Goal: Task Accomplishment & Management: Complete application form

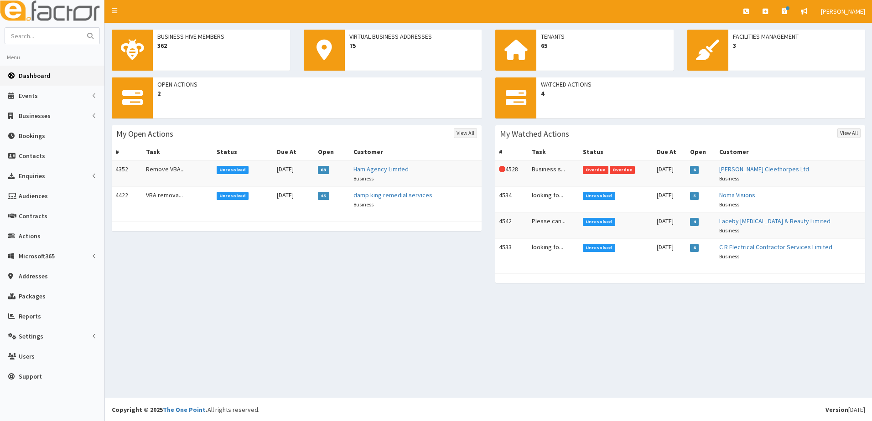
click at [345, 298] on section "Business Hive Members 362 Virtual Business Addresses 75 Tenants 65 Facilities M…" at bounding box center [488, 161] width 767 height 276
click at [41, 116] on span "Businesses" at bounding box center [35, 116] width 32 height 8
click at [37, 132] on span "Businesses" at bounding box center [35, 133] width 31 height 8
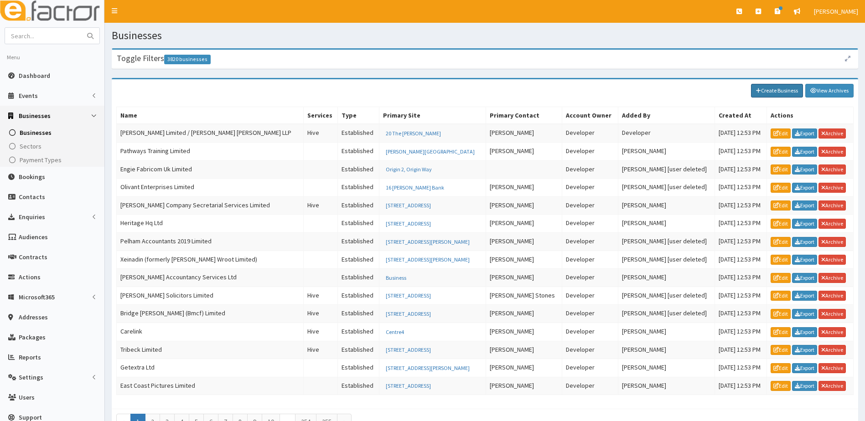
click at [776, 94] on link "Create Business" at bounding box center [777, 91] width 52 height 14
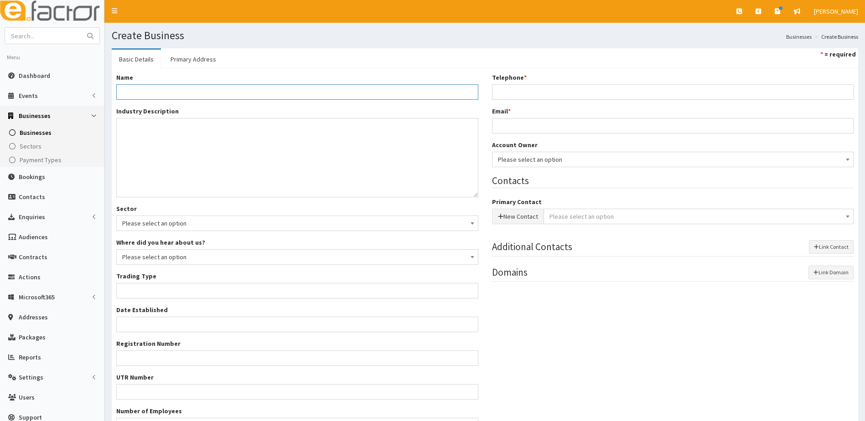
click at [266, 91] on input "Name *" at bounding box center [297, 92] width 362 height 16
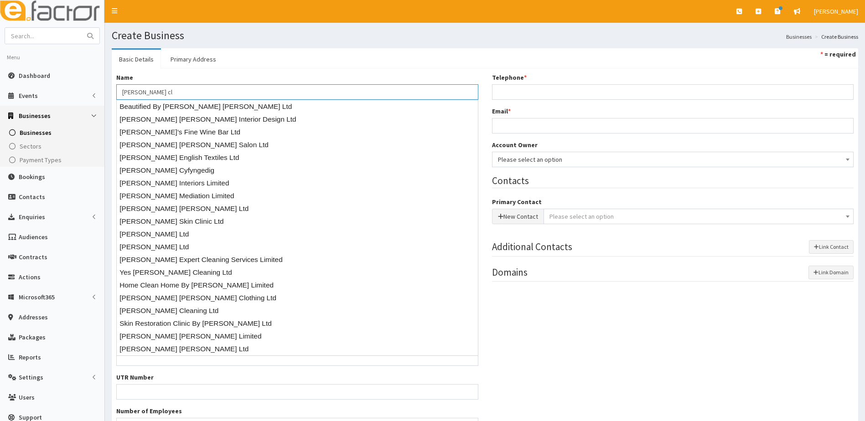
click at [123, 89] on input "rebecca dougherty cl" at bounding box center [297, 92] width 362 height 16
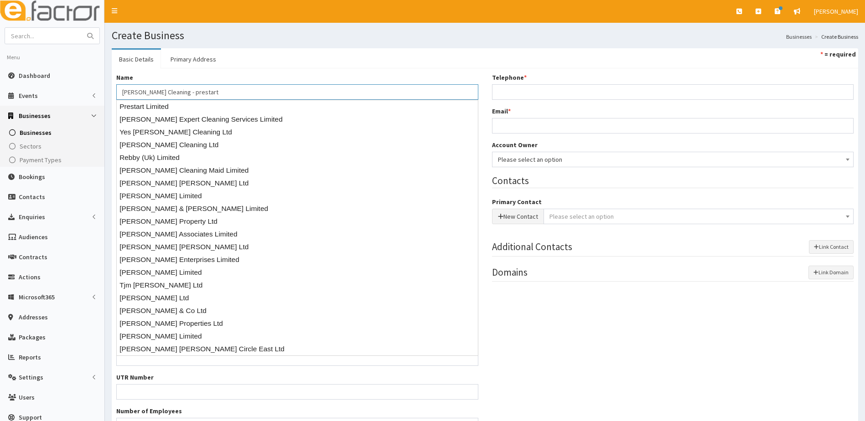
type input "[PERSON_NAME] Cleaning - prestart"
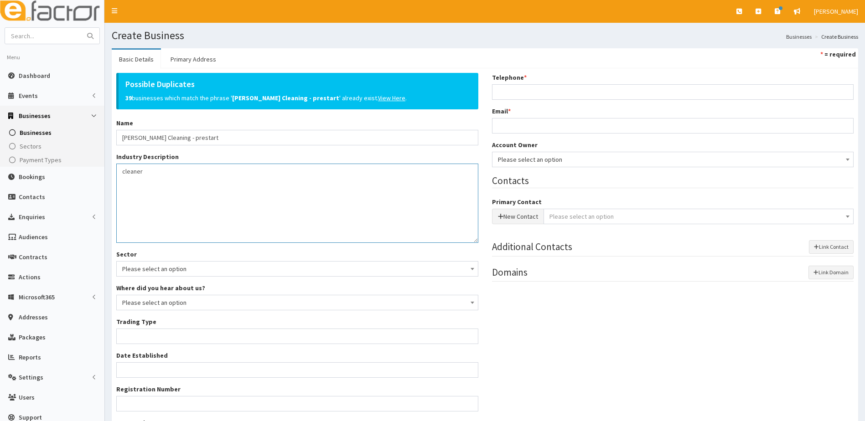
type textarea "cleaner"
click at [145, 328] on div "Trading Type *" at bounding box center [297, 330] width 362 height 27
click at [141, 334] on input "Trading Type *" at bounding box center [297, 337] width 362 height 16
type input "sole trader"
click at [524, 90] on input "Telephone *" at bounding box center [673, 92] width 362 height 16
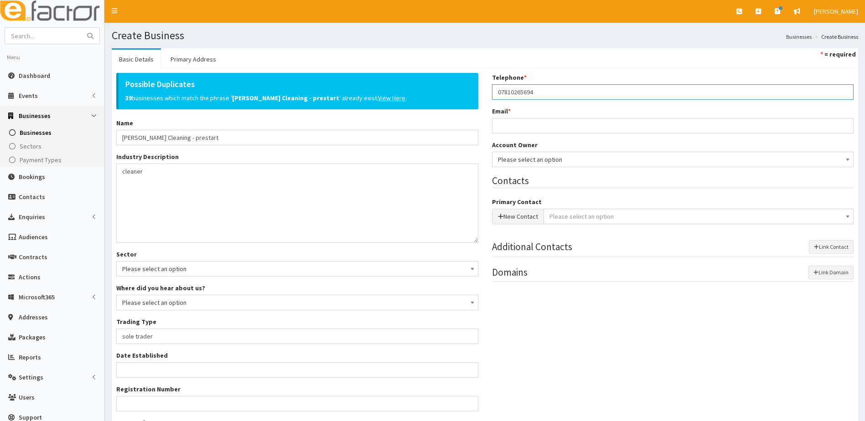
type input "07810265694"
click at [511, 134] on div "Telephone * 07810265694 Email * Account Owner * Please select an option Develop…" at bounding box center [673, 182] width 376 height 218
click at [510, 122] on input "Email *" at bounding box center [673, 126] width 362 height 16
type input "dockers1992@icloud.com"
click at [539, 161] on span "Please select an option" at bounding box center [673, 159] width 350 height 13
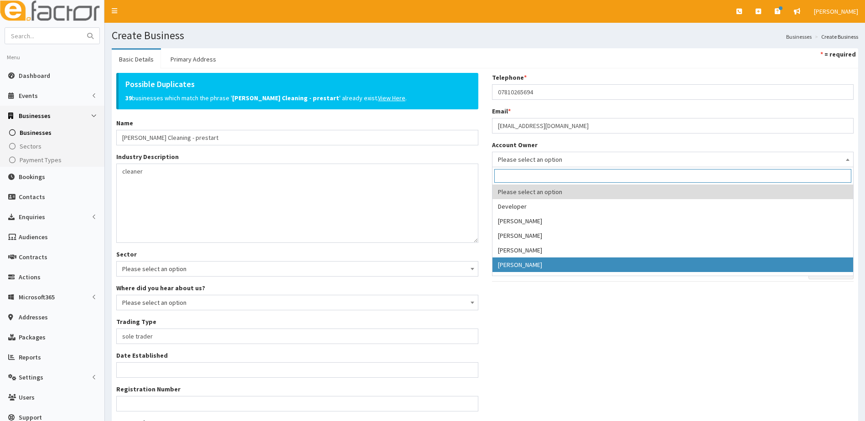
click at [683, 312] on div "Possible Duplicates 39 businesses which match the phrase ' Rebecca Dougherty Cl…" at bounding box center [484, 279] width 751 height 413
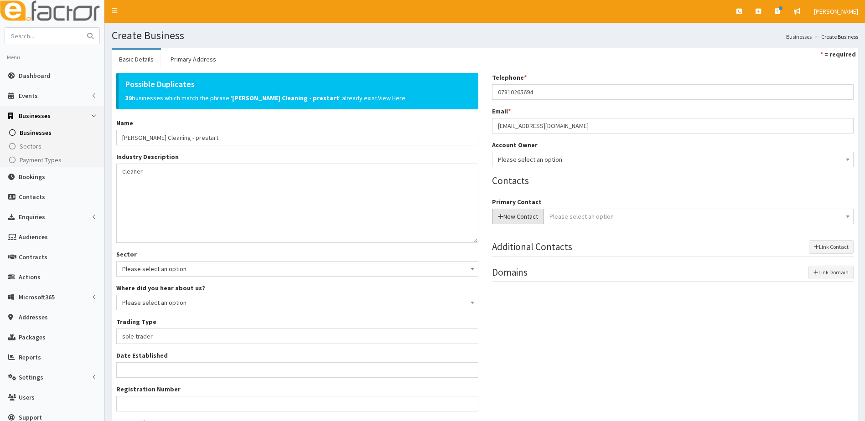
click at [522, 213] on button "New Contact" at bounding box center [518, 217] width 52 height 16
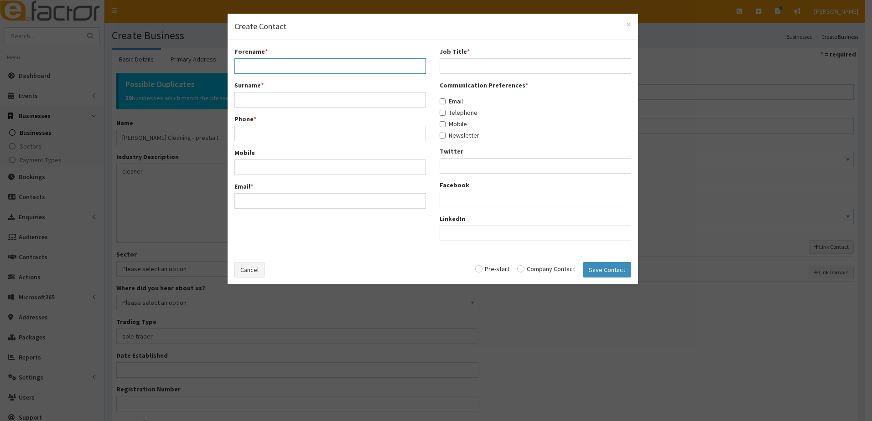
click at [348, 63] on input "Forename *" at bounding box center [330, 66] width 192 height 16
type input "Rebecca"
type input "Dougherty"
type input "07810265694"
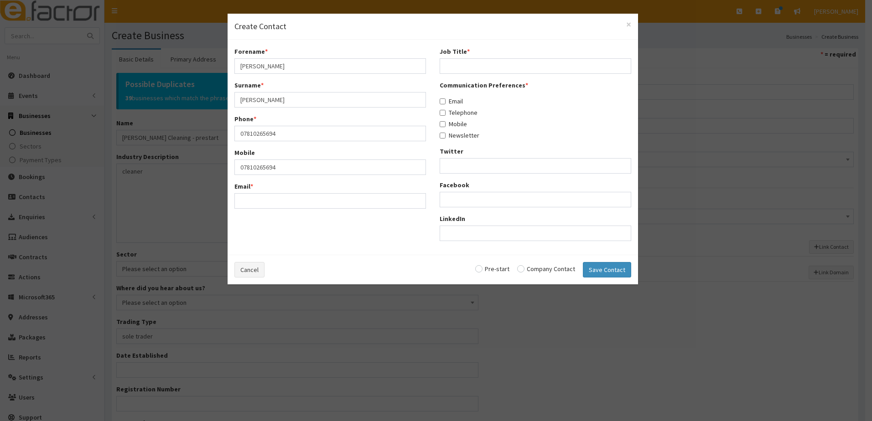
click at [276, 191] on div "Email *" at bounding box center [330, 195] width 192 height 27
click at [274, 199] on input "Email *" at bounding box center [330, 201] width 192 height 16
type input "dockers1992@icloud.com"
click at [472, 64] on input "Job Title *" at bounding box center [536, 66] width 192 height 16
type input "persepective owner"
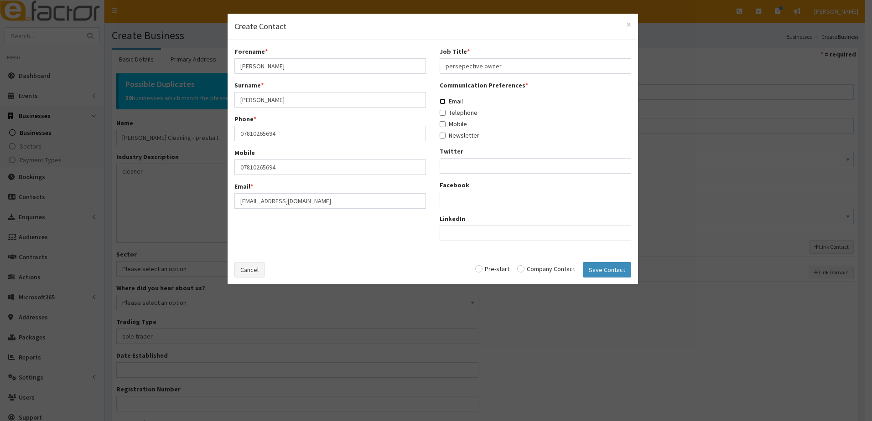
click at [441, 101] on input "Email" at bounding box center [443, 102] width 6 height 6
checkbox input "true"
click at [441, 115] on input "Telephone" at bounding box center [443, 113] width 6 height 6
checkbox input "true"
click at [445, 124] on input "Mobile" at bounding box center [443, 124] width 6 height 6
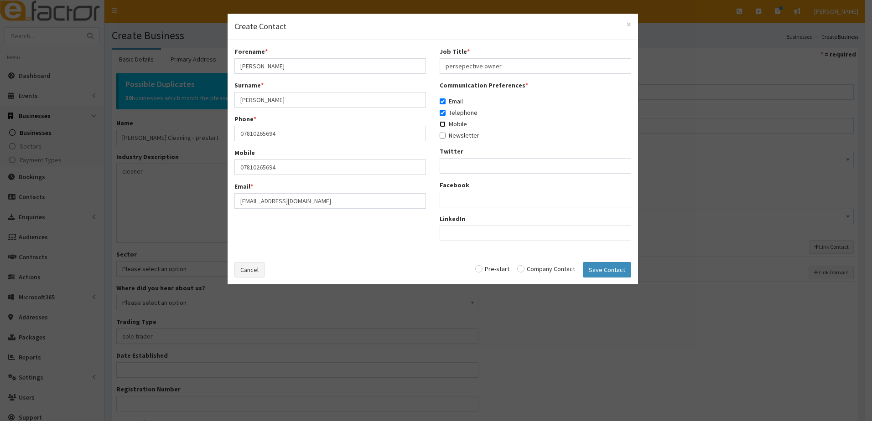
checkbox input "true"
click at [444, 135] on input "Newsletter" at bounding box center [443, 136] width 6 height 6
checkbox input "true"
click at [481, 271] on input "radio" at bounding box center [492, 269] width 34 height 6
radio input "true"
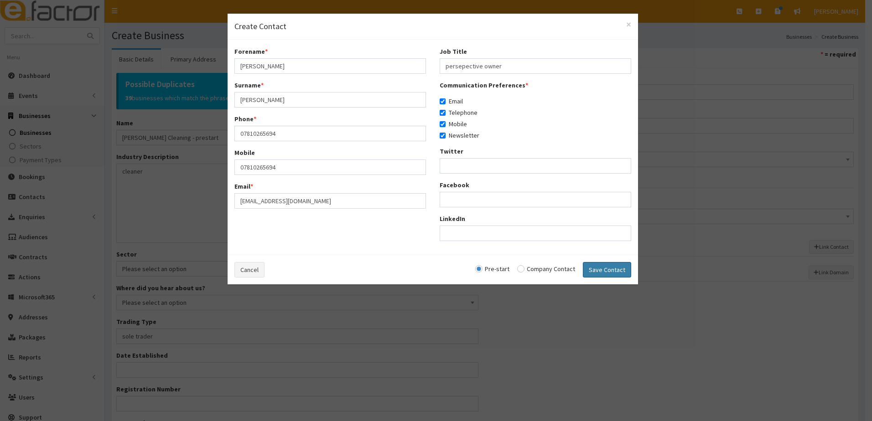
click at [593, 270] on button "Save Contact" at bounding box center [607, 270] width 48 height 16
checkbox input "false"
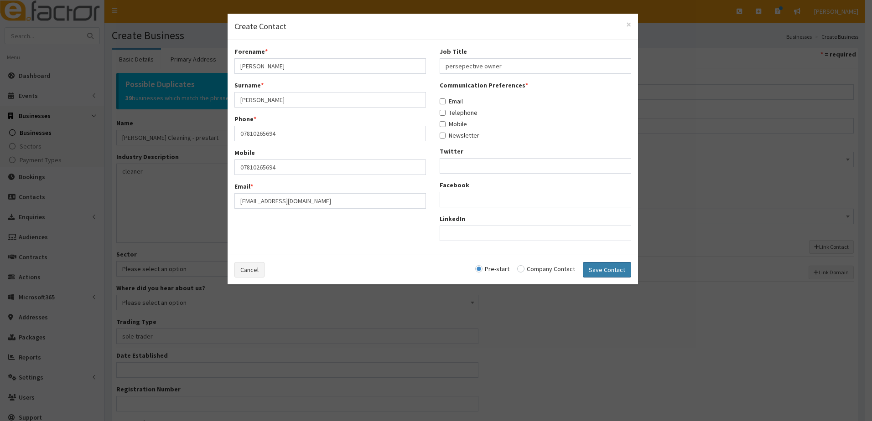
radio input "false"
select select "5267"
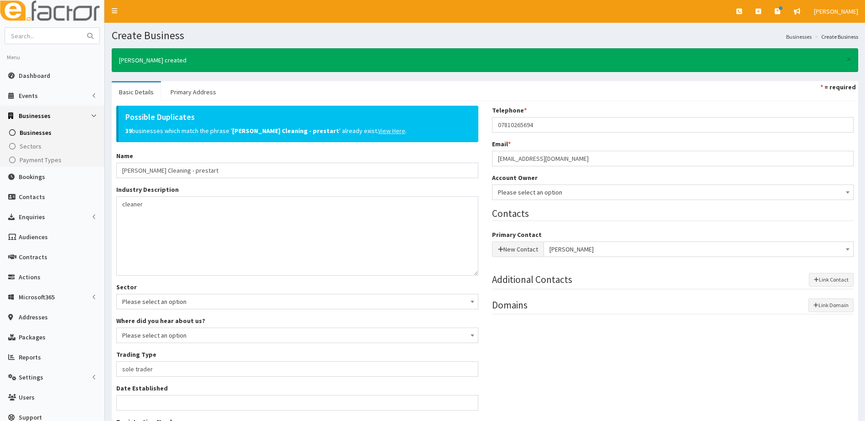
click at [388, 133] on u "View Here" at bounding box center [391, 131] width 27 height 8
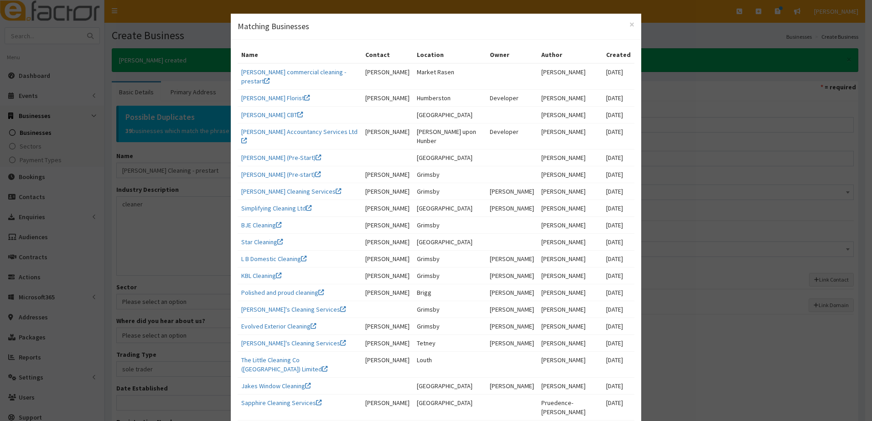
click at [633, 27] on div "× Matching Businesses" at bounding box center [436, 27] width 411 height 26
click at [629, 22] on span "×" at bounding box center [631, 24] width 5 height 12
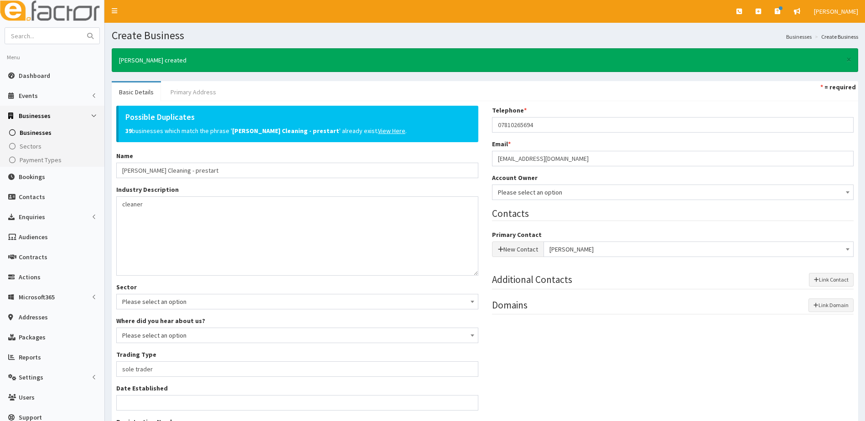
click at [203, 88] on link "Primary Address" at bounding box center [193, 92] width 60 height 19
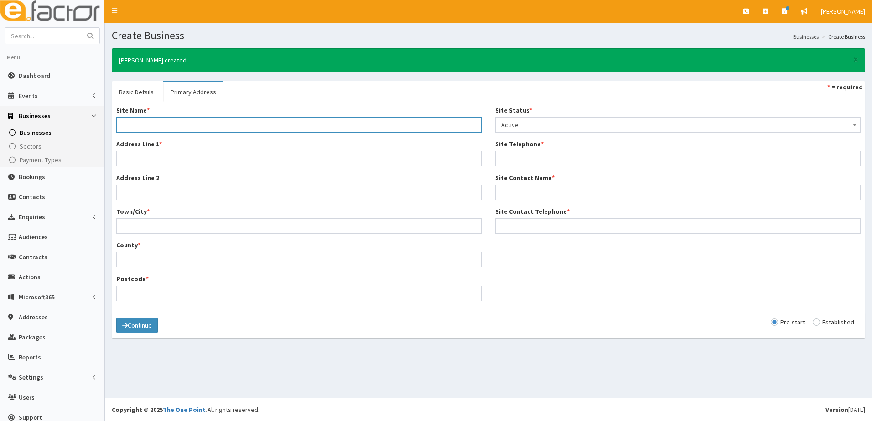
click at [171, 125] on input "Site Name *" at bounding box center [298, 125] width 365 height 16
type input "home"
type input "118 pelham road"
click at [125, 225] on input "Town/City *" at bounding box center [298, 226] width 365 height 16
click at [125, 225] on input "grimsby" at bounding box center [298, 226] width 365 height 16
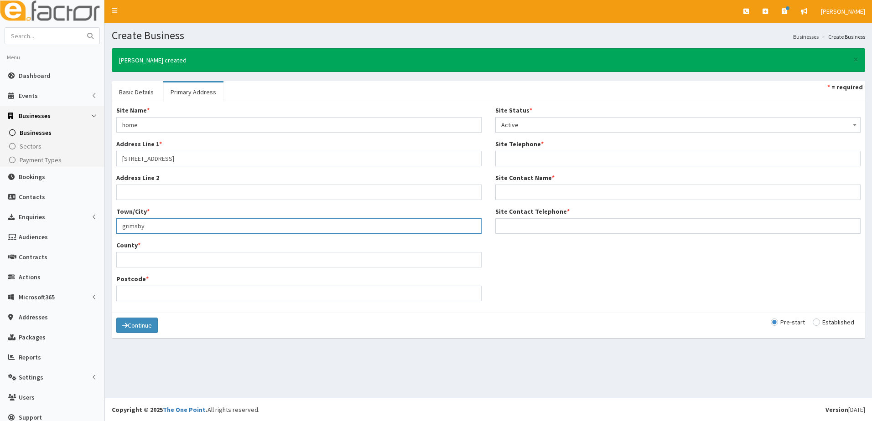
type input "grimsby"
click at [184, 161] on input "118 pelham road" at bounding box center [298, 159] width 365 height 16
type input "118 Pelham Avenue"
click at [136, 263] on input "County *" at bounding box center [298, 260] width 365 height 16
click at [137, 263] on input "County *" at bounding box center [298, 260] width 365 height 16
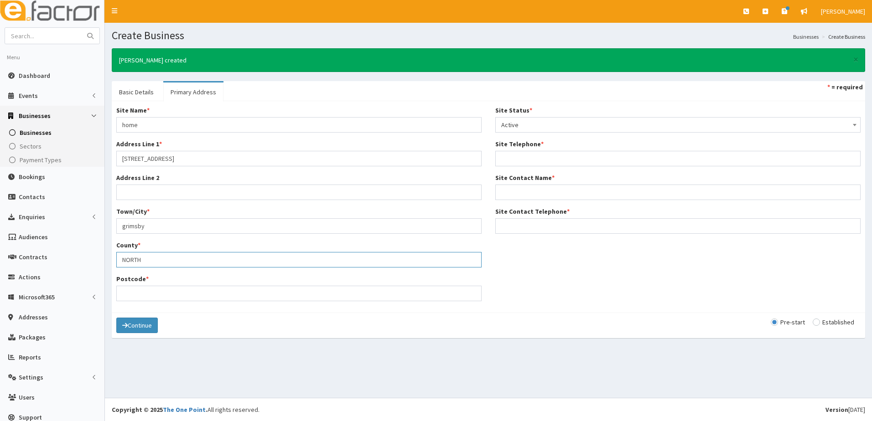
type input "NORTH"
click at [125, 291] on input "Postcode *" at bounding box center [298, 294] width 365 height 16
type input "DN312AB"
click at [189, 164] on input "118 Pelham Avenue" at bounding box center [298, 159] width 365 height 16
type input "118 Pelham Road"
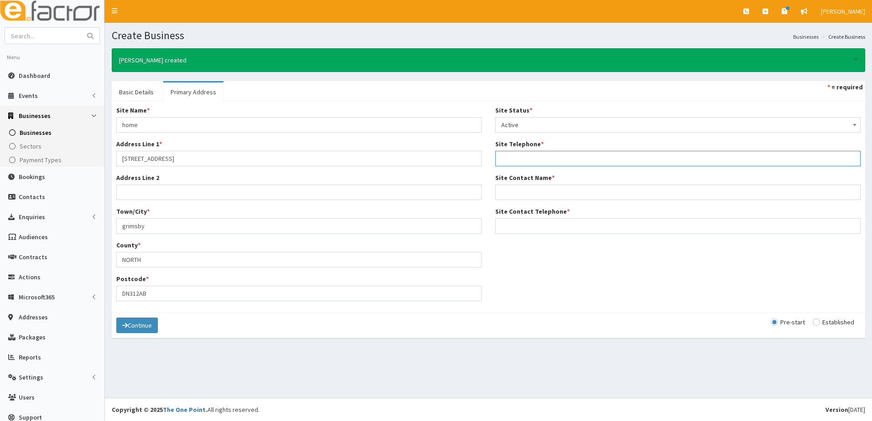
click at [513, 162] on input "Site Telephone *" at bounding box center [677, 159] width 365 height 16
type input "07810265694"
click at [509, 195] on input "Site Contact Name *" at bounding box center [677, 193] width 365 height 16
click at [501, 191] on input "rebecca Dougherty" at bounding box center [677, 193] width 365 height 16
type input "Rebecca Dougherty"
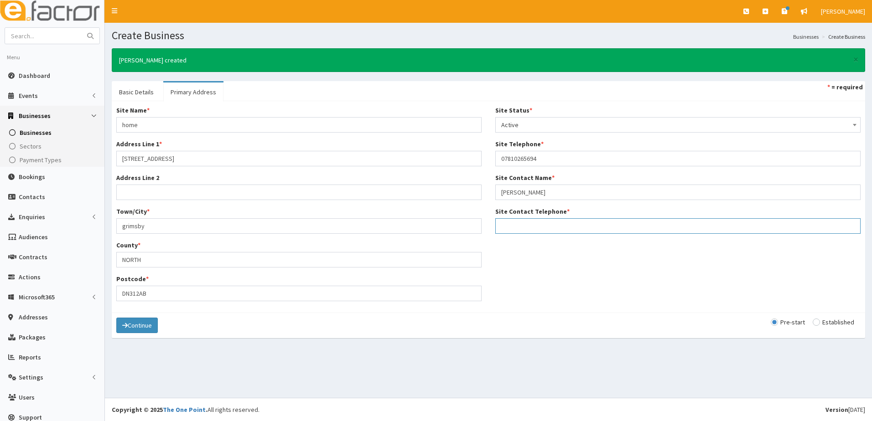
click at [497, 224] on input "Site Contact Telephone *" at bounding box center [677, 226] width 365 height 16
type input "07810265694"
click at [145, 328] on button "Continue" at bounding box center [137, 326] width 42 height 16
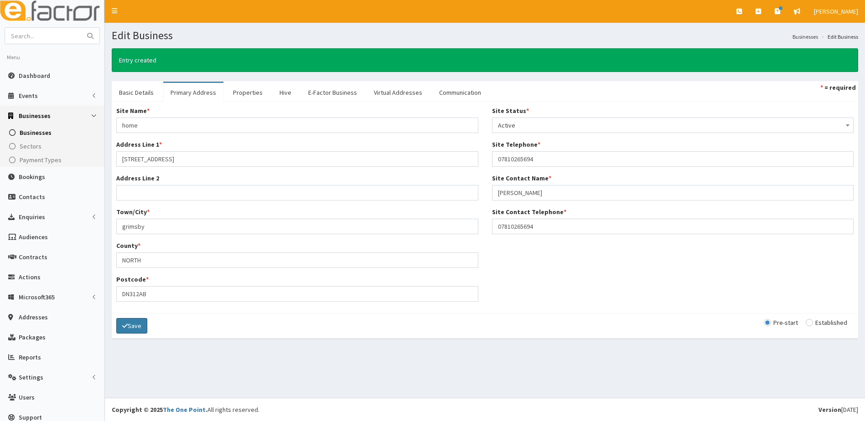
click at [133, 325] on button "Save" at bounding box center [131, 326] width 31 height 16
